Goal: Task Accomplishment & Management: Use online tool/utility

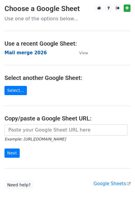
click at [25, 53] on strong "Mail merge 2026" at bounding box center [25, 52] width 42 height 5
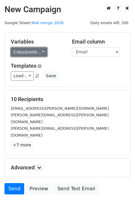
click at [29, 51] on link "Copy/paste..." at bounding box center [29, 51] width 36 height 9
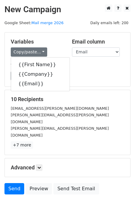
click at [47, 48] on div "Copy/paste... {{First Name}} {{Company}} {{Email}}" at bounding box center [37, 51] width 52 height 9
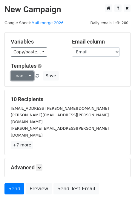
click at [18, 77] on link "Load..." at bounding box center [22, 75] width 23 height 9
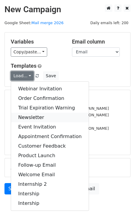
scroll to position [17, 0]
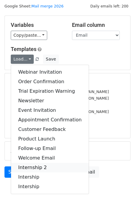
click at [35, 170] on link "Internship 2" at bounding box center [49, 168] width 77 height 10
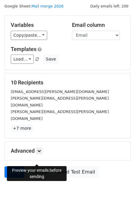
click at [43, 166] on link "Preview" at bounding box center [39, 171] width 26 height 11
click at [38, 166] on link "Preview" at bounding box center [39, 171] width 26 height 11
click at [36, 166] on link "Preview" at bounding box center [39, 171] width 26 height 11
